Goal: Transaction & Acquisition: Purchase product/service

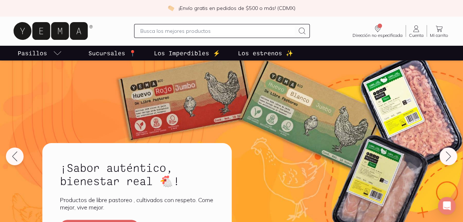
click at [163, 29] on input "text" at bounding box center [217, 30] width 154 height 9
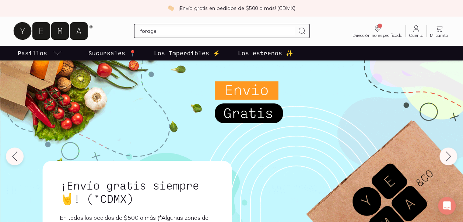
type input "forager"
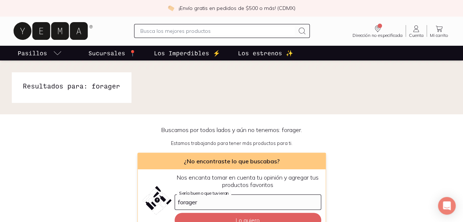
click at [163, 29] on input "text" at bounding box center [217, 30] width 154 height 9
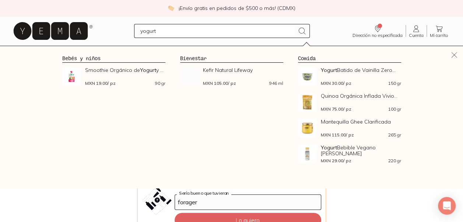
type input "yogurt"
